Goal: Transaction & Acquisition: Download file/media

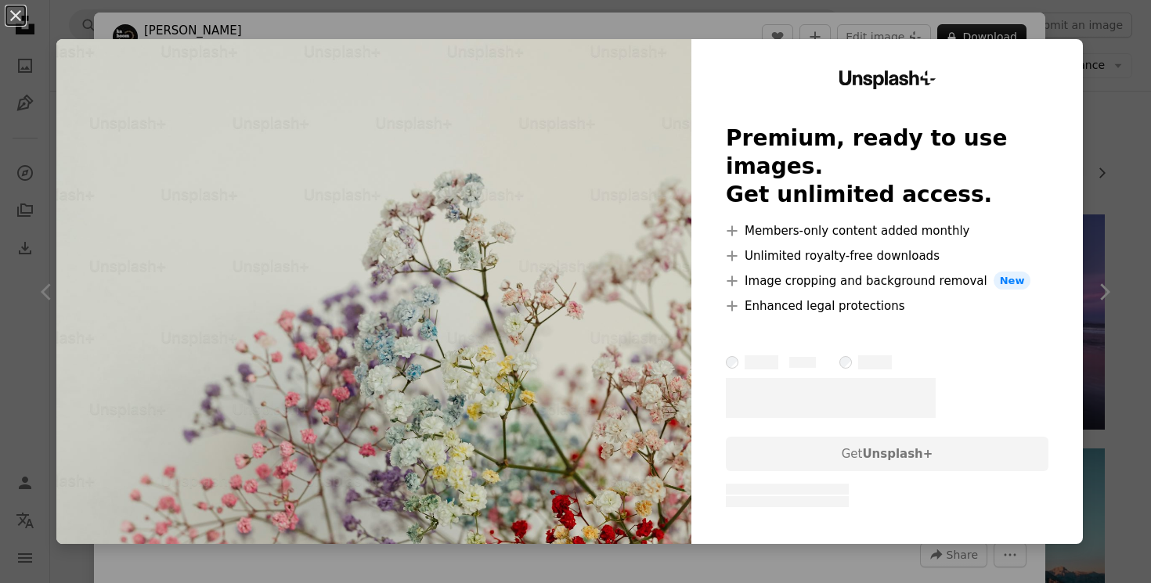
scroll to position [416, 0]
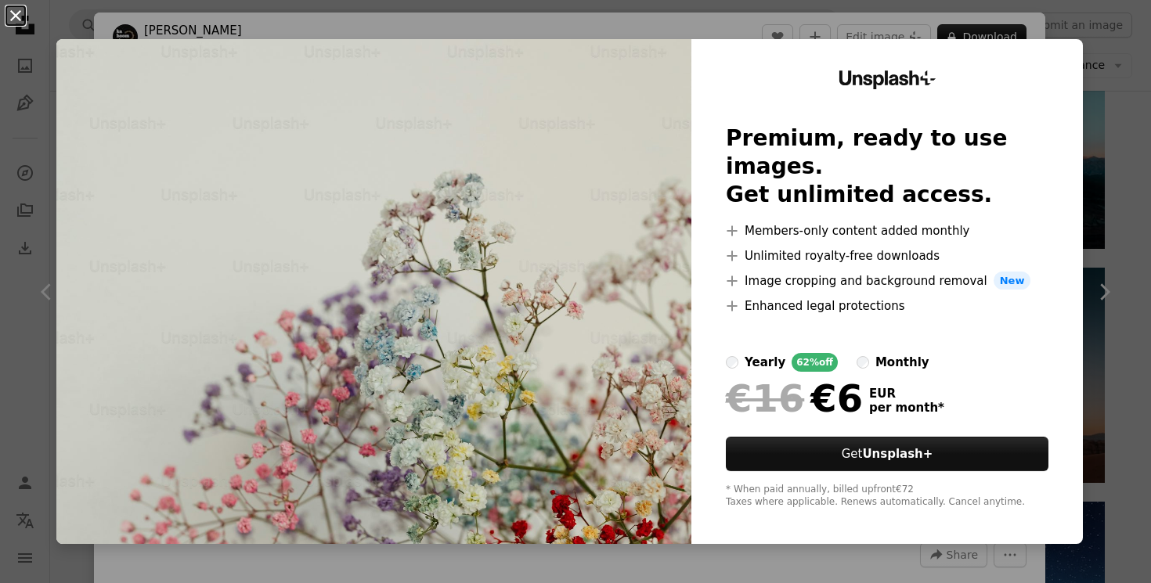
click at [24, 18] on button "An X shape" at bounding box center [15, 15] width 19 height 19
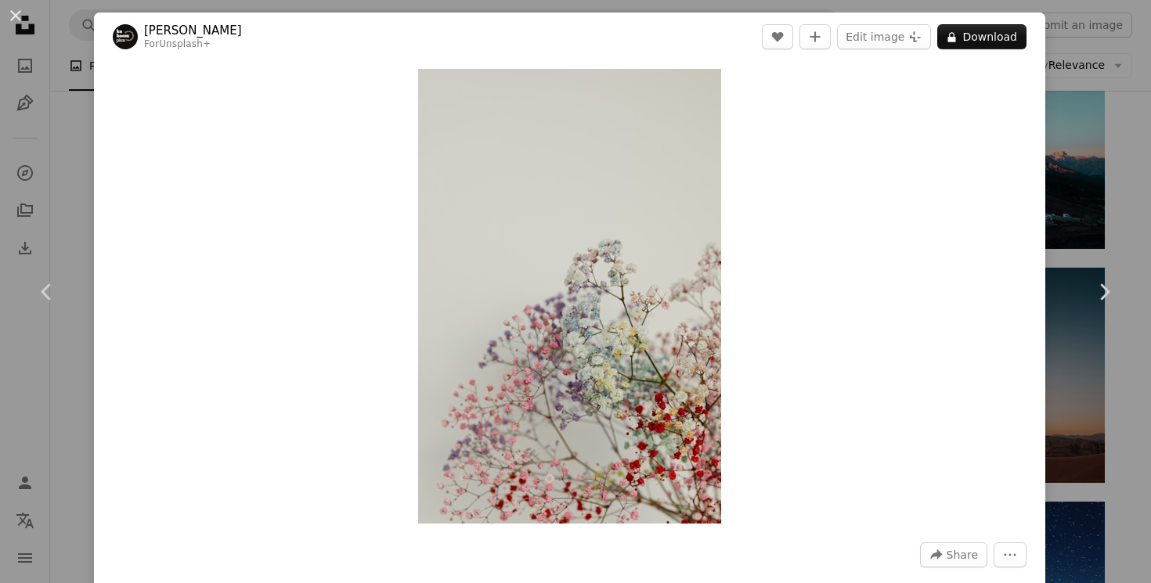
click at [165, 31] on link "[PERSON_NAME]" at bounding box center [193, 31] width 98 height 16
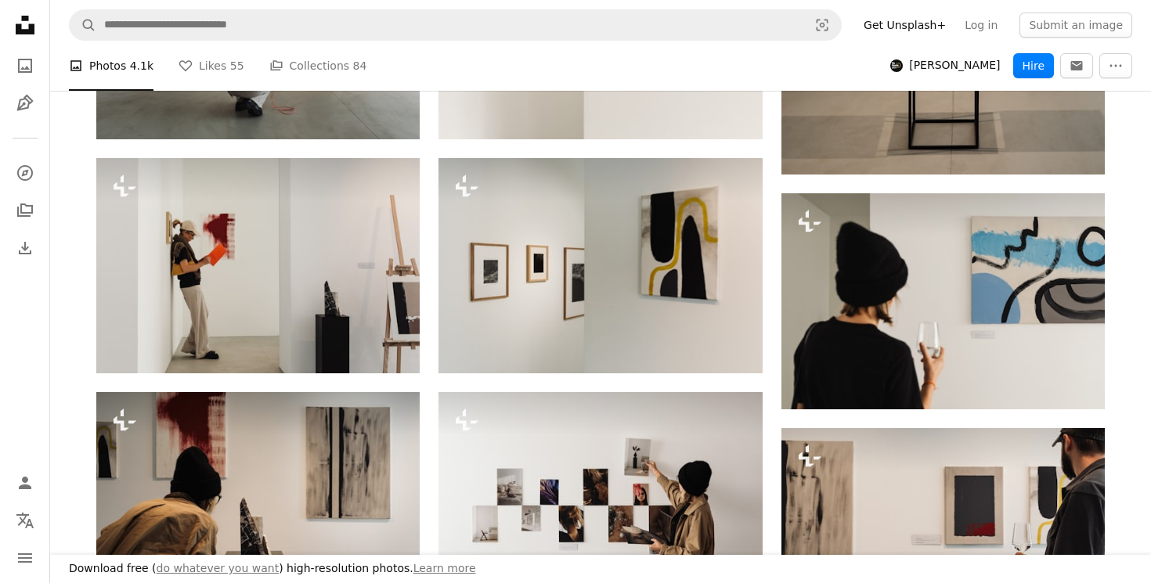
scroll to position [1010, 0]
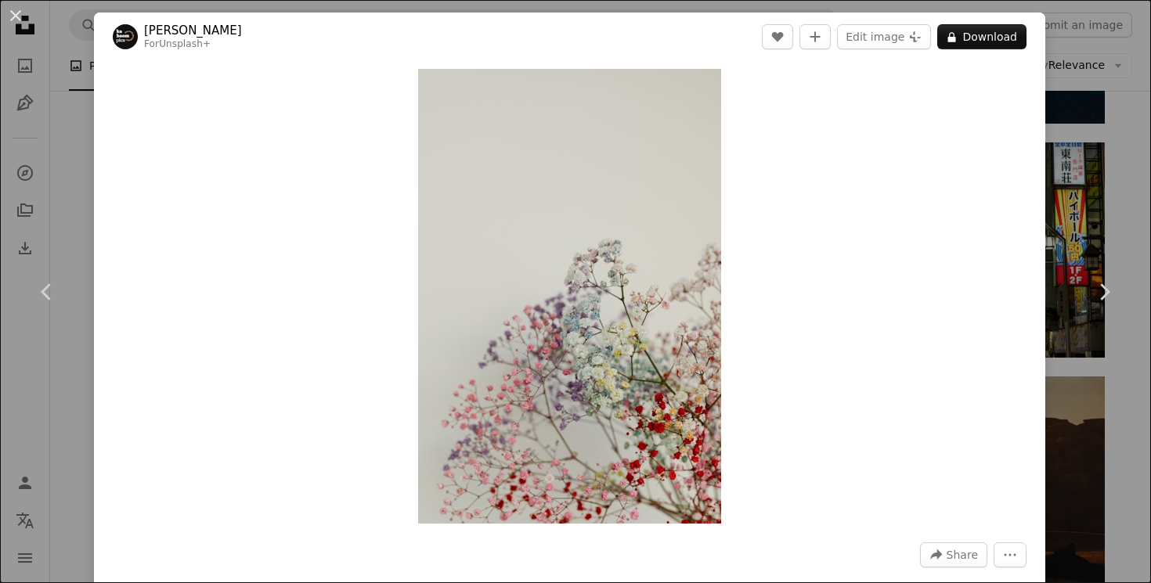
scroll to position [416, 0]
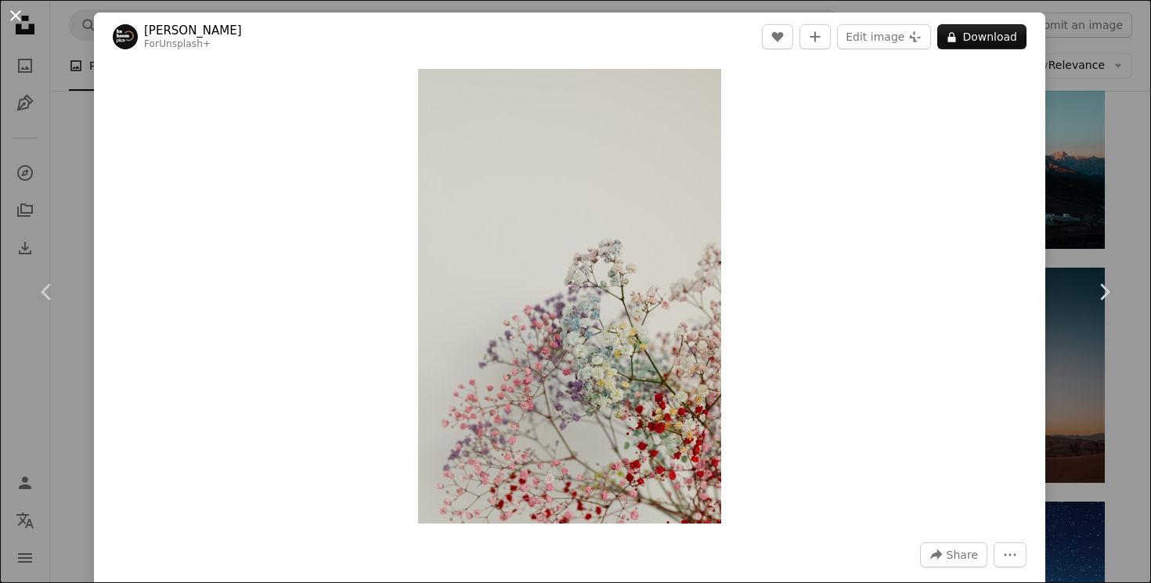
click at [21, 13] on button "An X shape" at bounding box center [15, 15] width 19 height 19
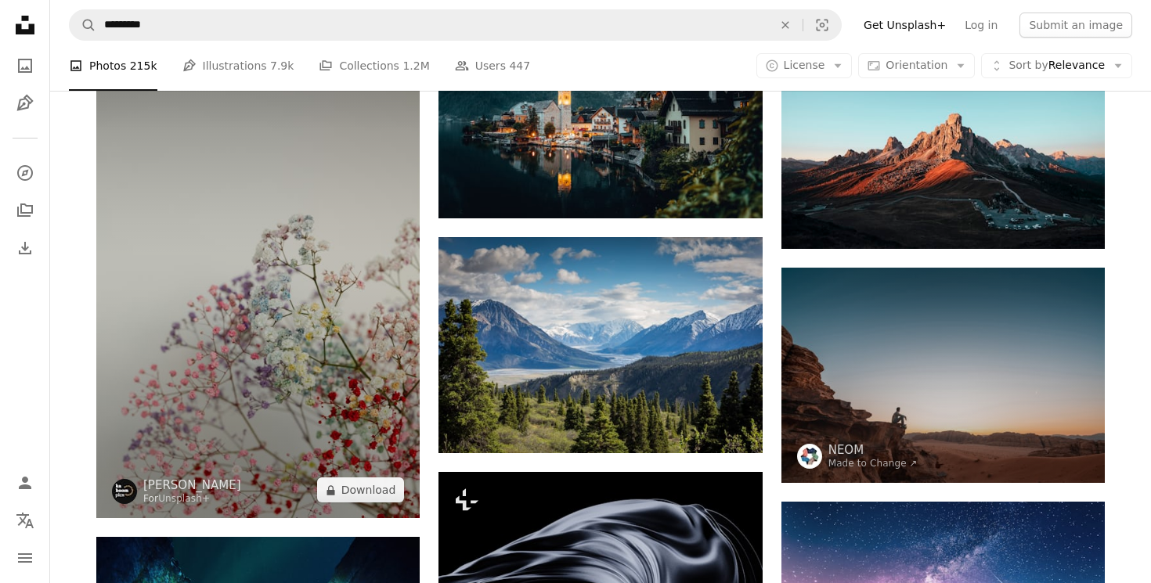
click at [298, 323] on img at bounding box center [257, 276] width 323 height 486
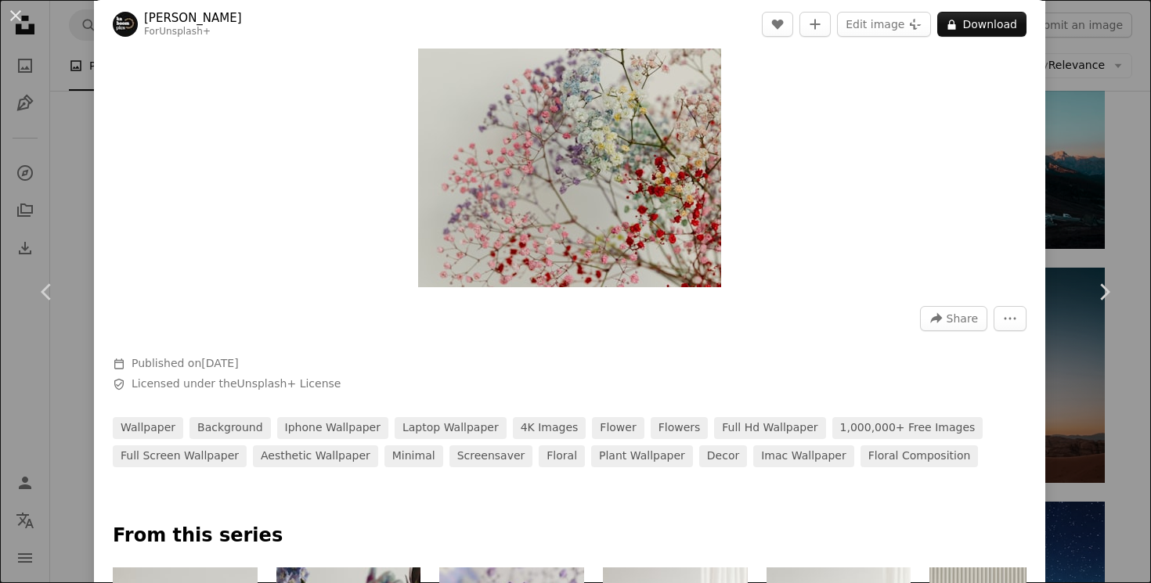
scroll to position [242, 0]
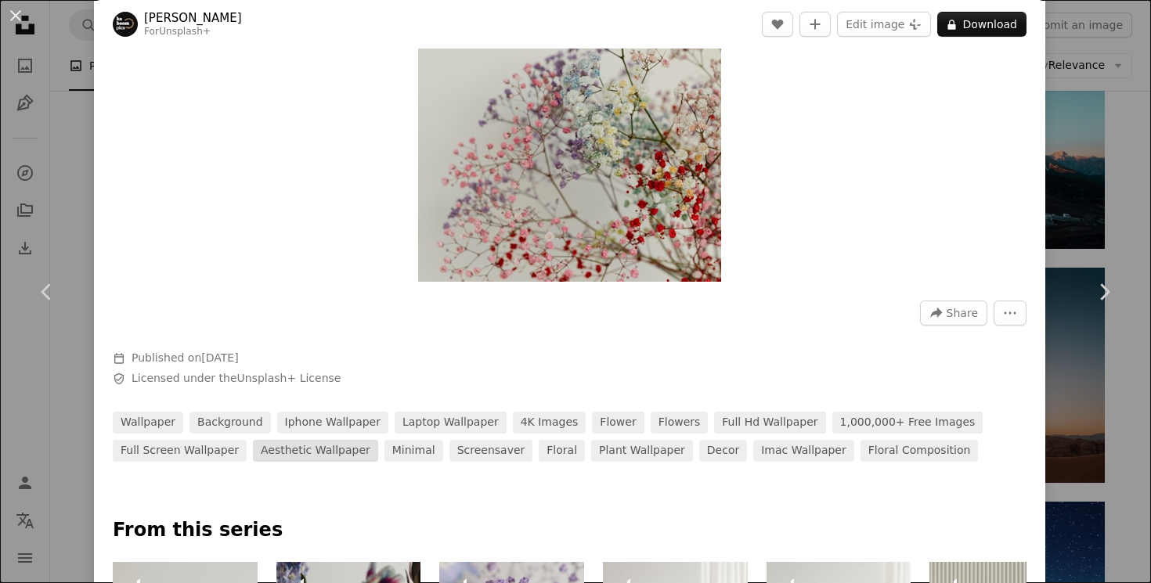
click at [348, 456] on link "aesthetic wallpaper" at bounding box center [315, 451] width 125 height 22
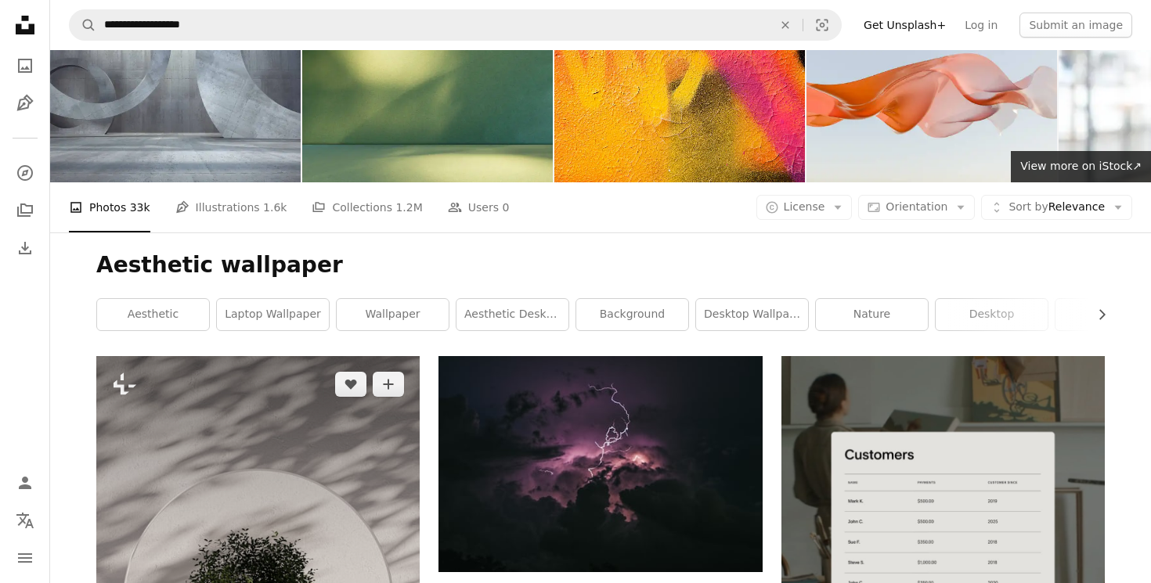
scroll to position [34, 0]
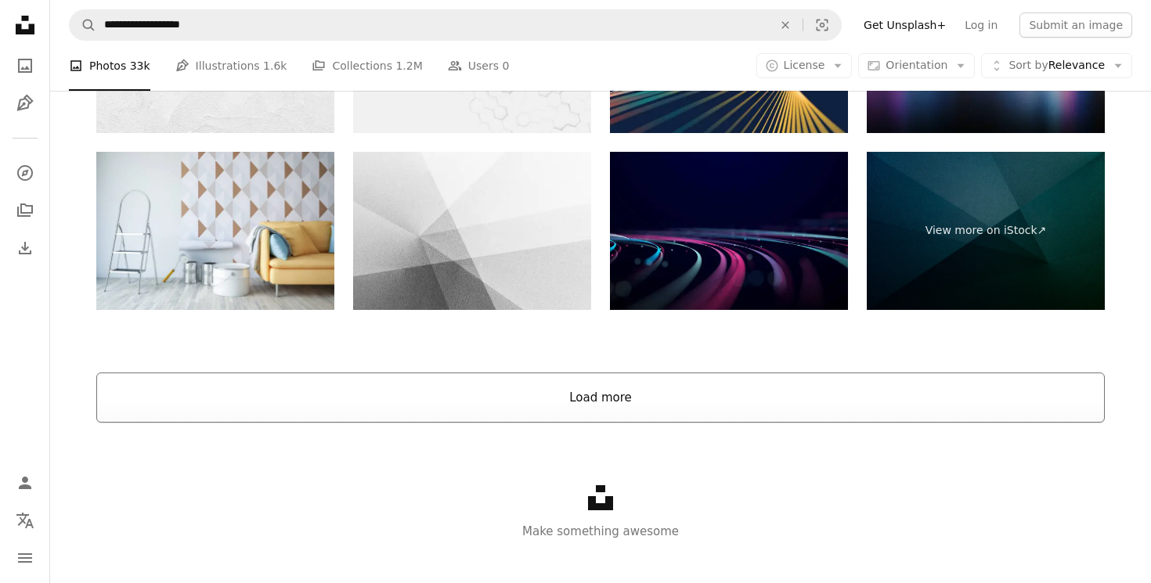
click at [592, 398] on button "Load more" at bounding box center [600, 398] width 1009 height 50
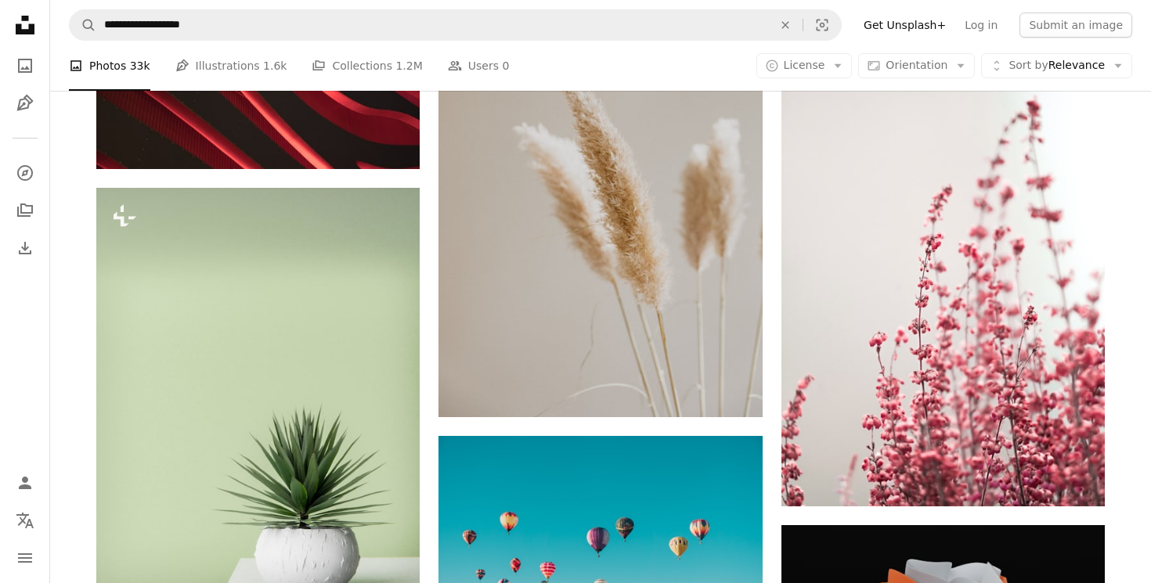
scroll to position [22104, 0]
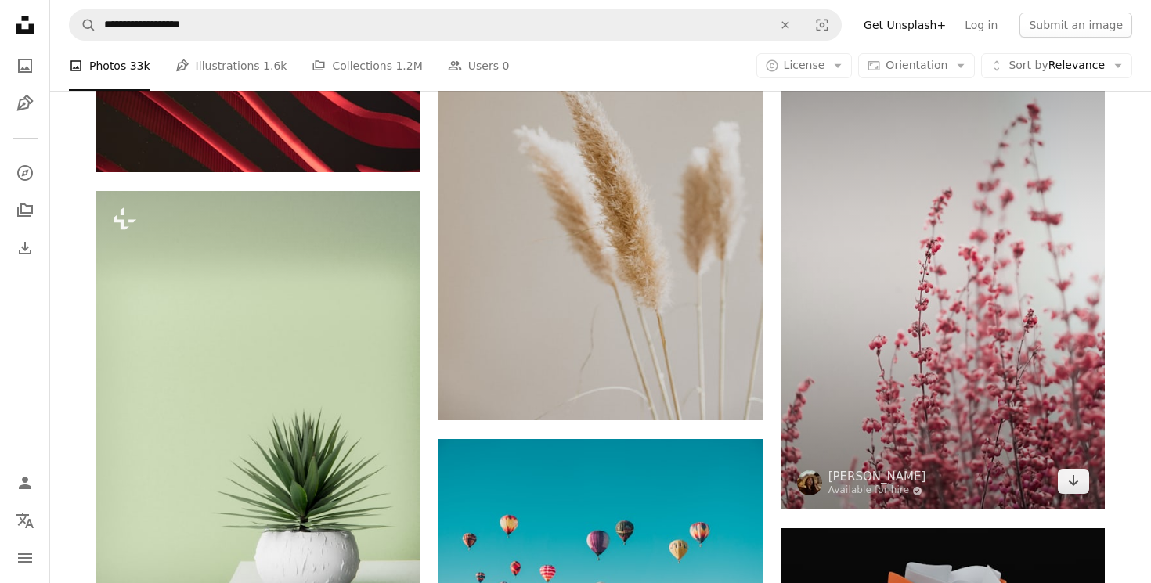
click at [1001, 375] on img at bounding box center [943, 267] width 323 height 486
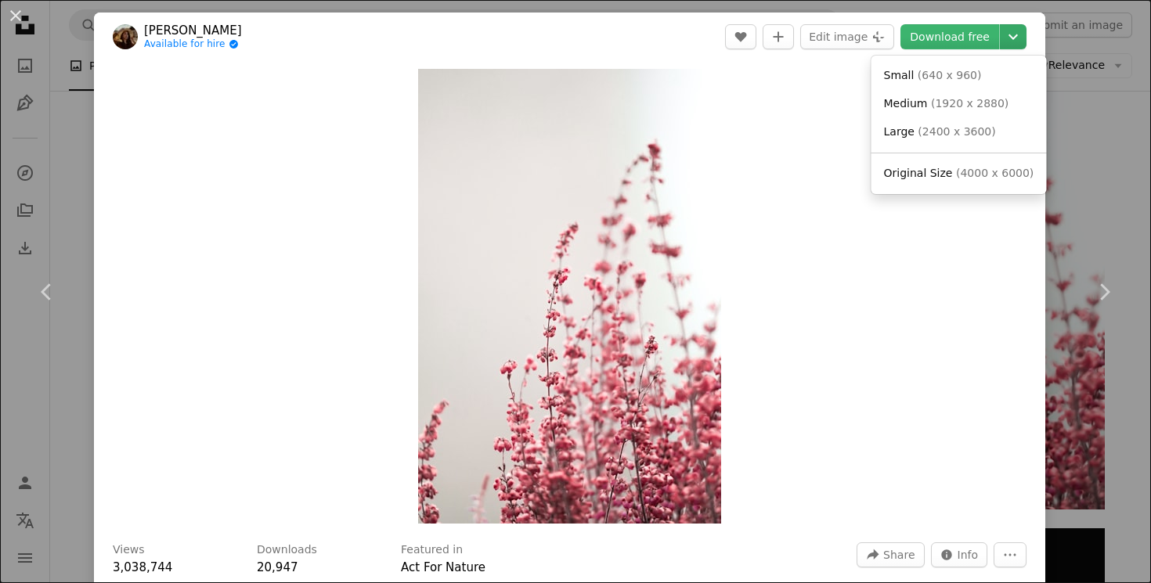
click at [1023, 40] on icon "Chevron down" at bounding box center [1013, 36] width 25 height 19
click at [957, 172] on span "( 4000 x 6000 )" at bounding box center [995, 173] width 78 height 13
